Goal: Transaction & Acquisition: Download file/media

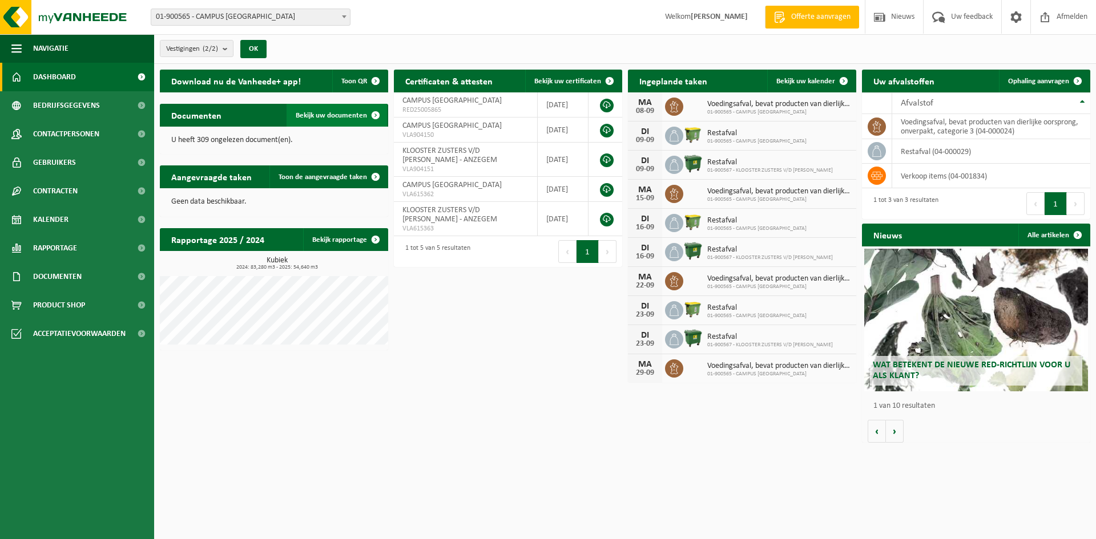
click at [338, 118] on span "Bekijk uw documenten" at bounding box center [331, 115] width 71 height 7
click at [1050, 229] on link "Alle artikelen" at bounding box center [1053, 235] width 71 height 23
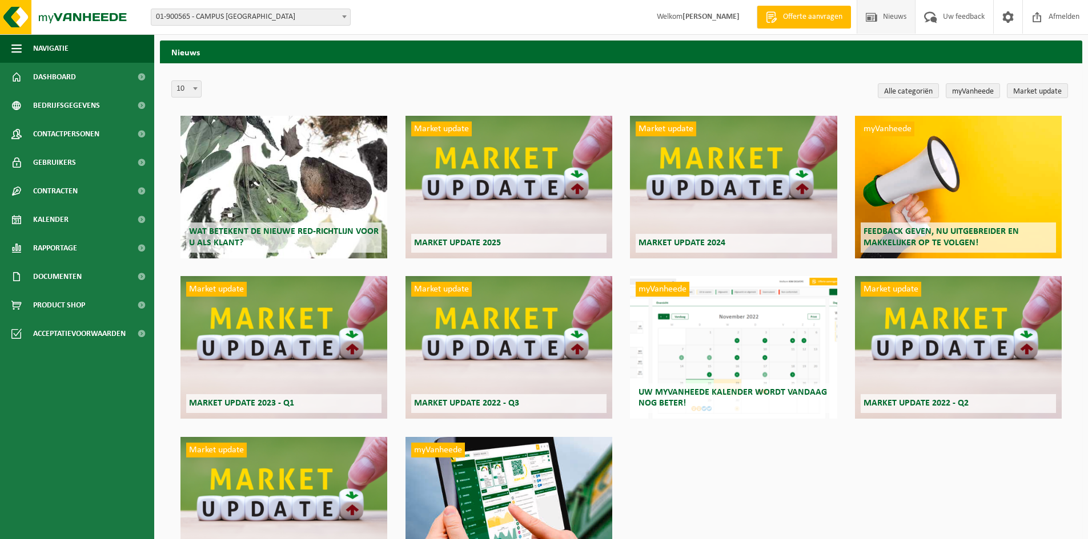
click at [267, 231] on span "Wat betekent de nieuwe RED-richtlijn voor u als klant?" at bounding box center [284, 237] width 190 height 20
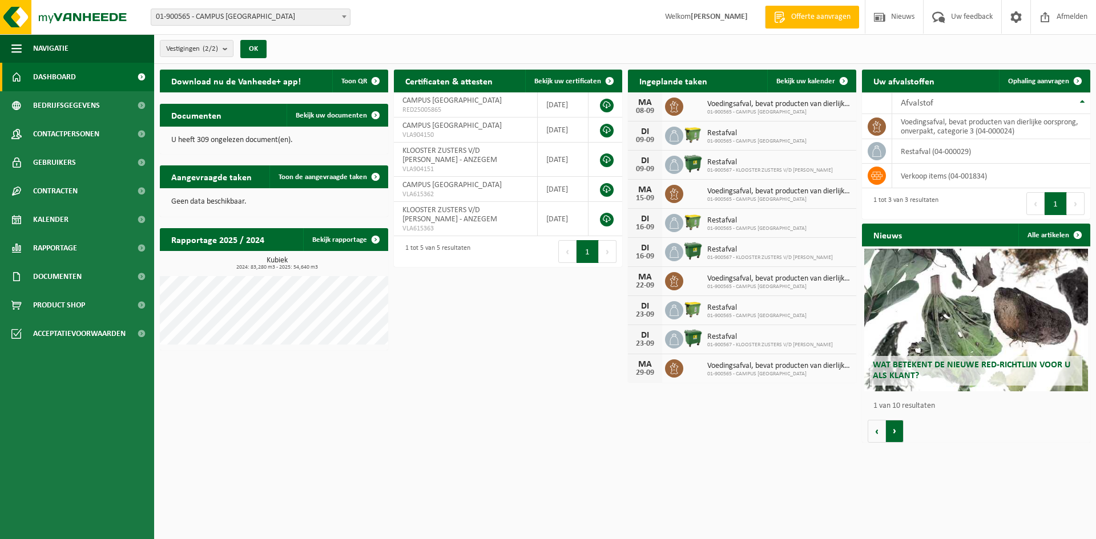
click at [891, 428] on button "Volgende" at bounding box center [895, 431] width 18 height 23
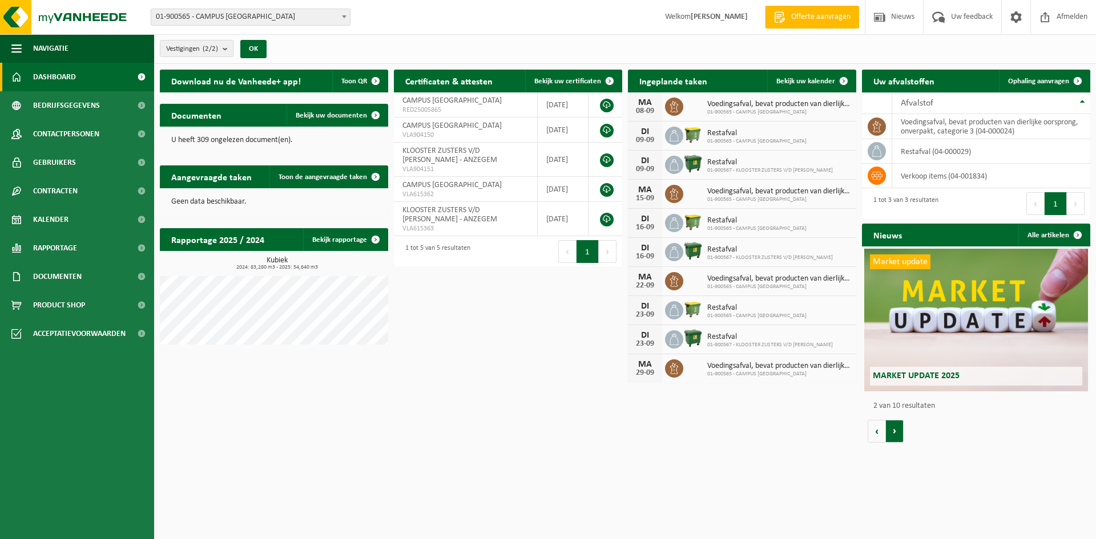
click at [891, 428] on button "Volgende" at bounding box center [895, 431] width 18 height 23
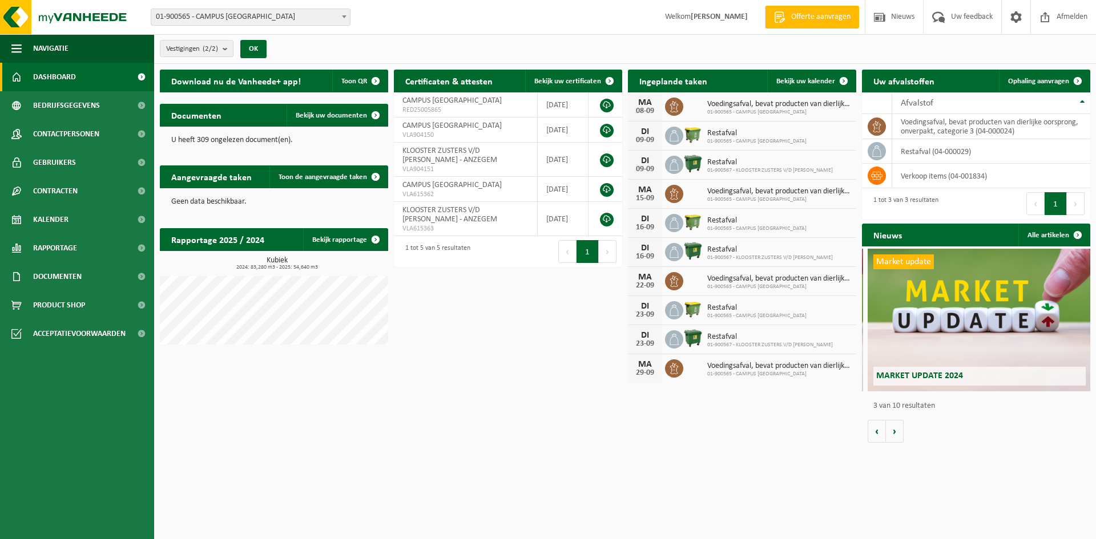
scroll to position [0, 457]
click at [451, 214] on span "[PERSON_NAME] ZUSTERS V/D [PERSON_NAME] - ANZEGEM" at bounding box center [449, 215] width 95 height 18
click at [608, 101] on link at bounding box center [607, 106] width 14 height 14
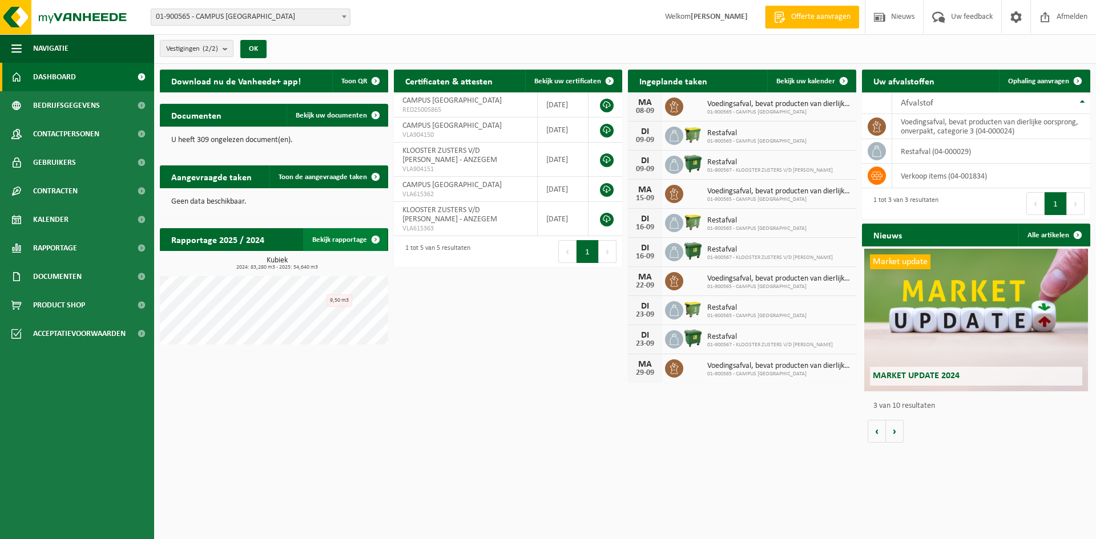
click at [329, 241] on link "Bekijk rapportage" at bounding box center [345, 239] width 84 height 23
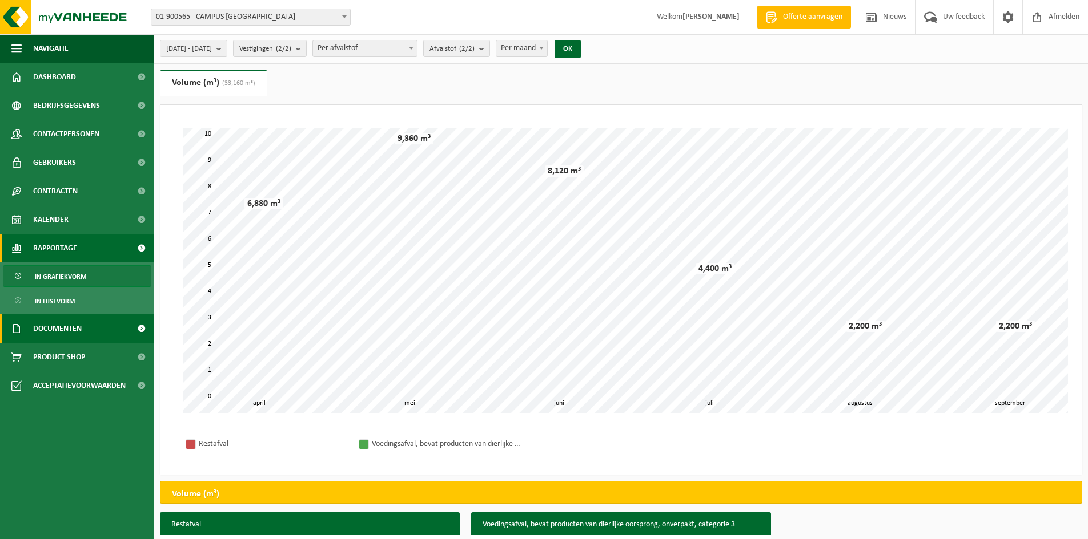
click at [92, 329] on link "Documenten" at bounding box center [77, 329] width 154 height 29
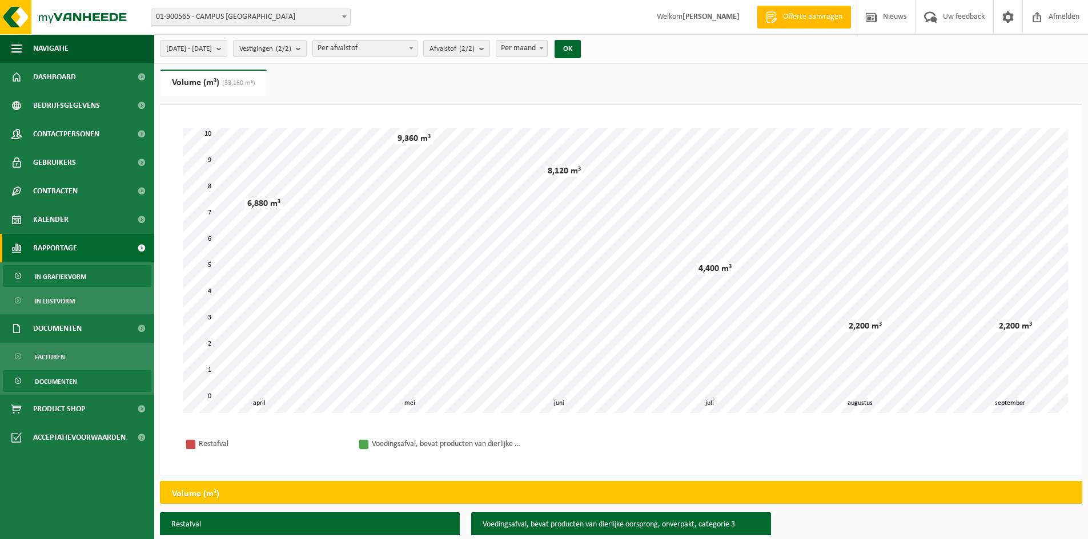
click at [55, 382] on span "Documenten" at bounding box center [56, 382] width 42 height 22
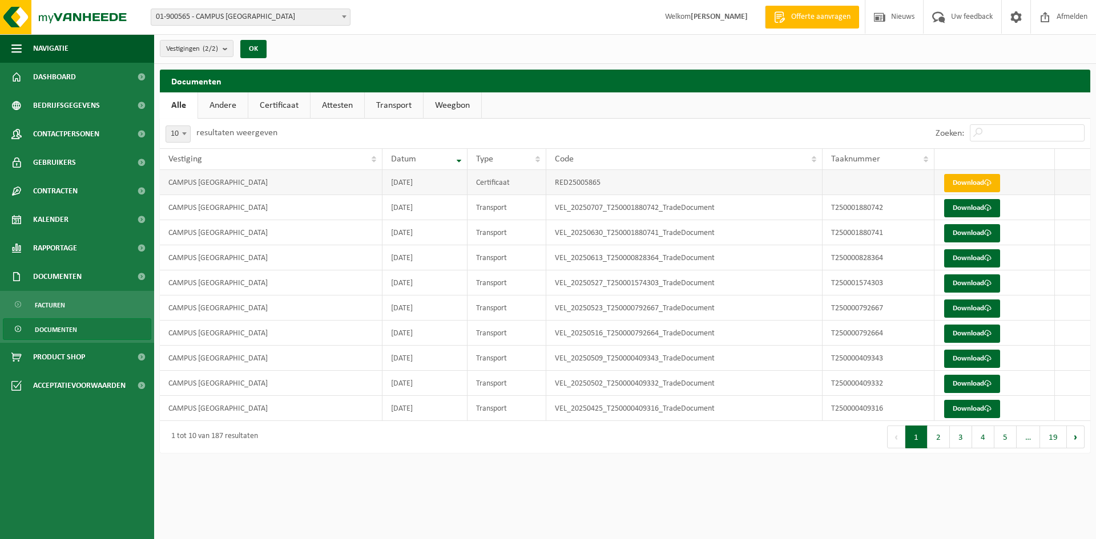
click at [968, 180] on link "Download" at bounding box center [972, 183] width 56 height 18
click at [334, 103] on link "Attesten" at bounding box center [338, 105] width 54 height 26
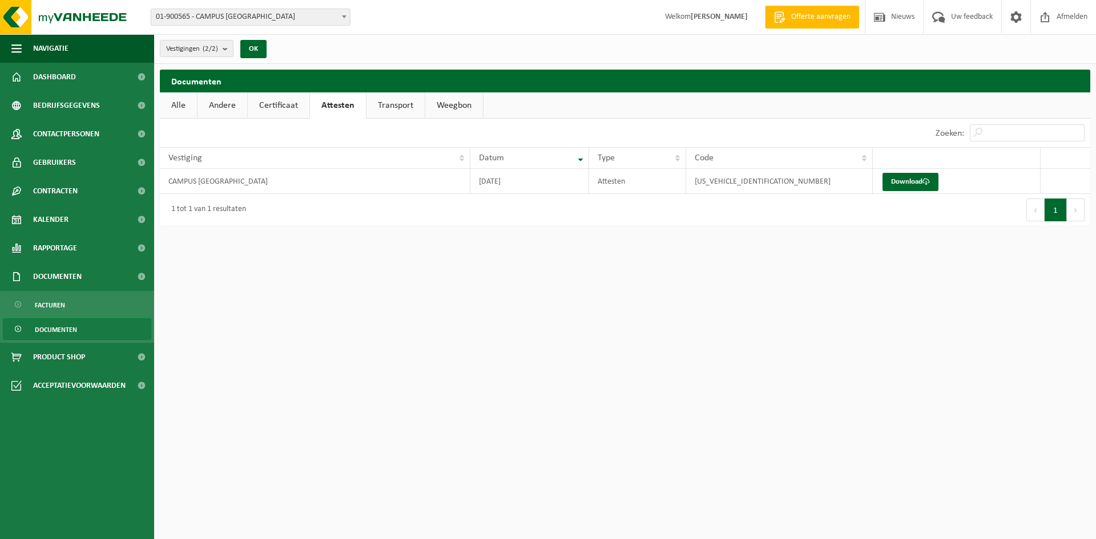
click at [396, 100] on link "Transport" at bounding box center [396, 105] width 58 height 26
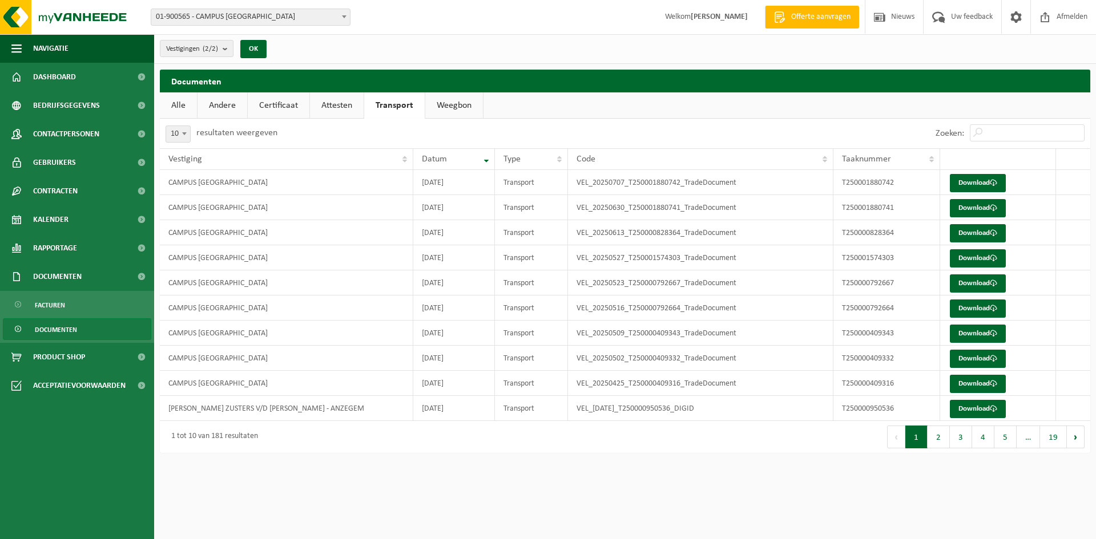
click at [476, 103] on link "Weegbon" at bounding box center [454, 105] width 58 height 26
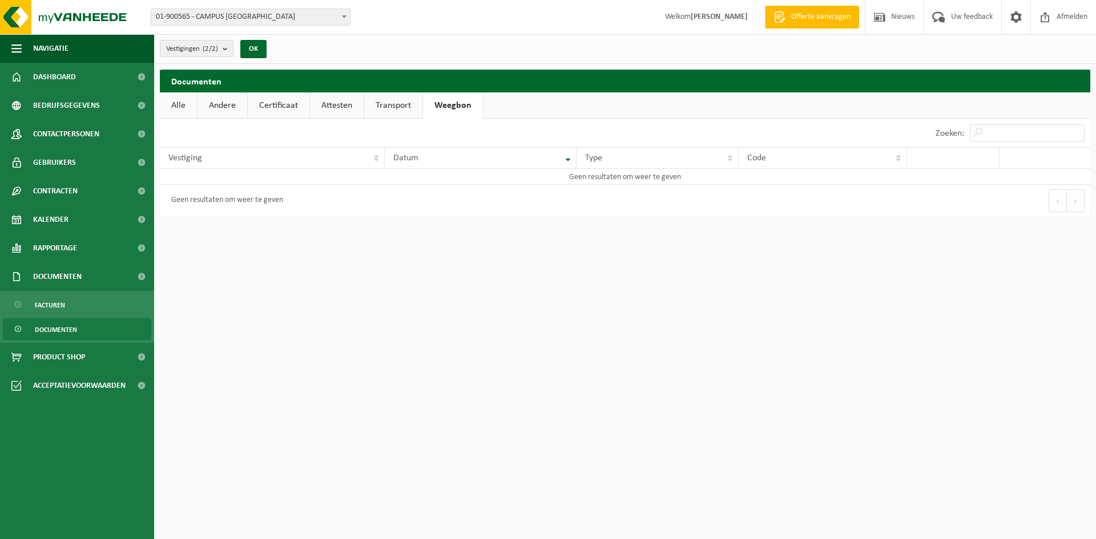
click at [402, 104] on link "Transport" at bounding box center [393, 105] width 58 height 26
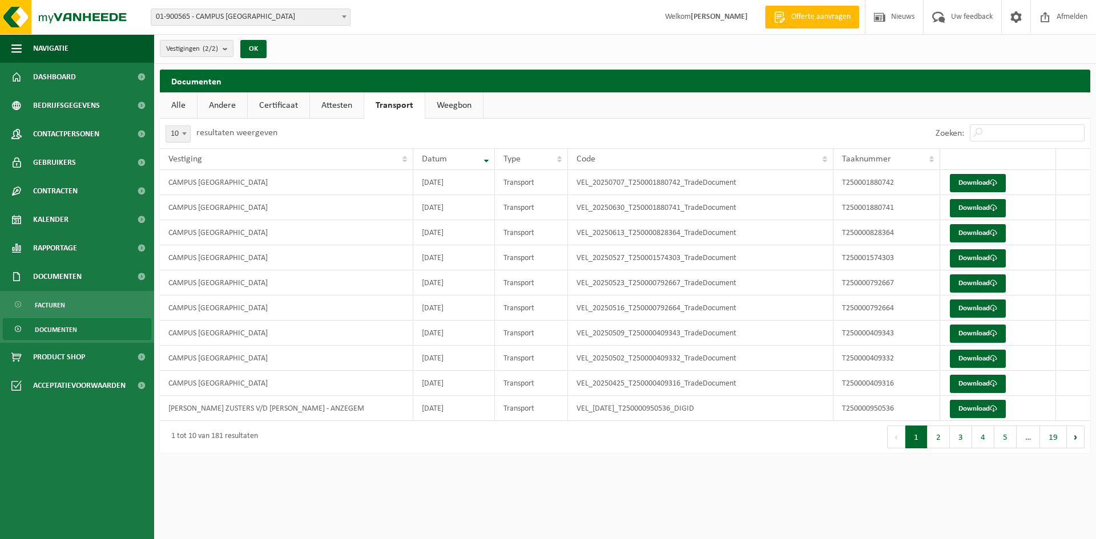
click at [335, 107] on link "Attesten" at bounding box center [337, 105] width 54 height 26
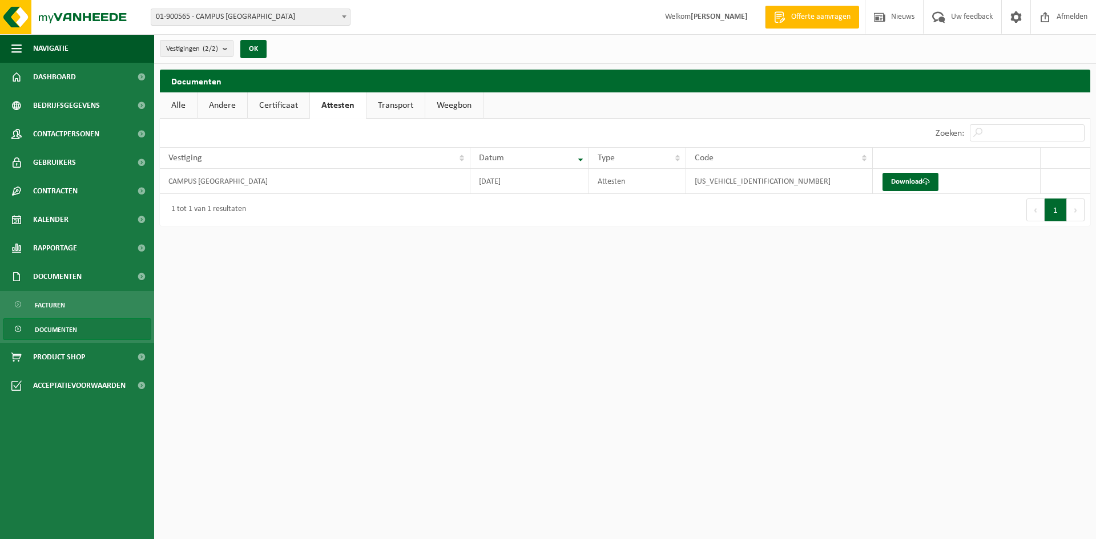
click at [282, 109] on link "Certificaat" at bounding box center [279, 105] width 62 height 26
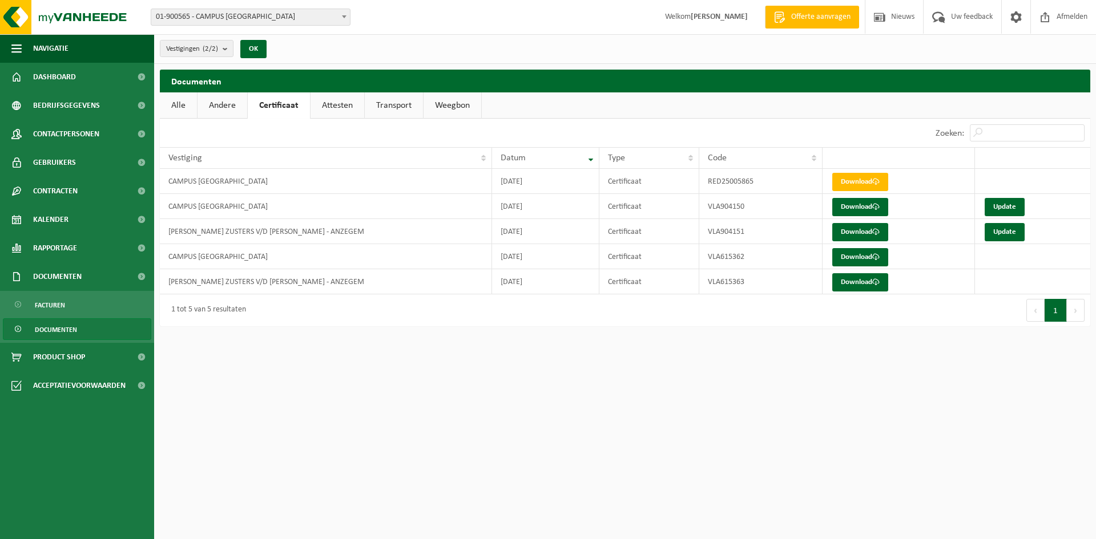
click at [222, 116] on link "Andere" at bounding box center [223, 105] width 50 height 26
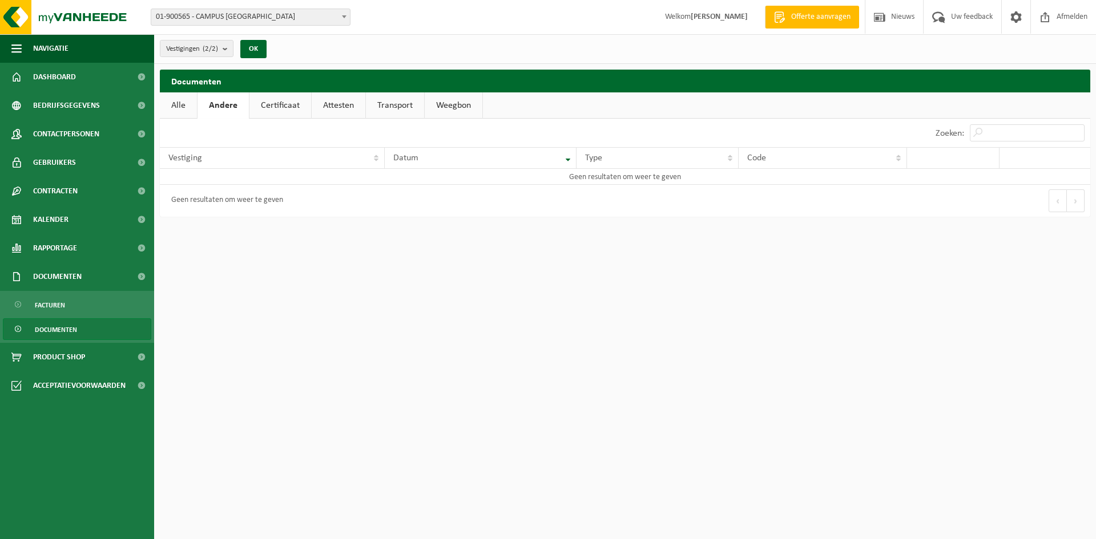
click at [171, 105] on link "Alle" at bounding box center [178, 105] width 37 height 26
